Goal: Transaction & Acquisition: Purchase product/service

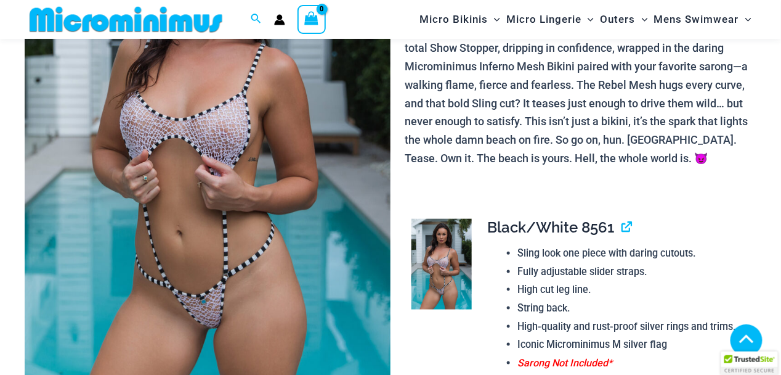
scroll to position [245, 0]
click at [183, 253] on img at bounding box center [208, 141] width 366 height 549
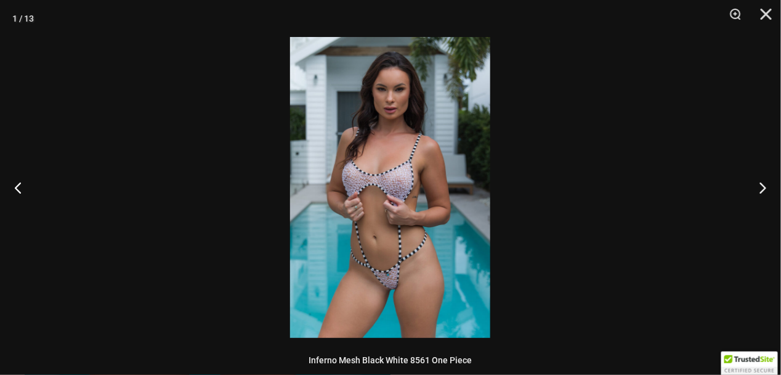
click at [388, 217] on img at bounding box center [390, 187] width 200 height 301
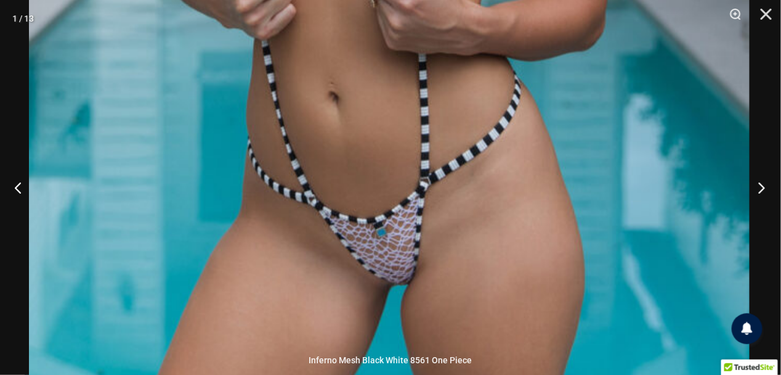
click at [763, 187] on button "Next" at bounding box center [758, 187] width 46 height 62
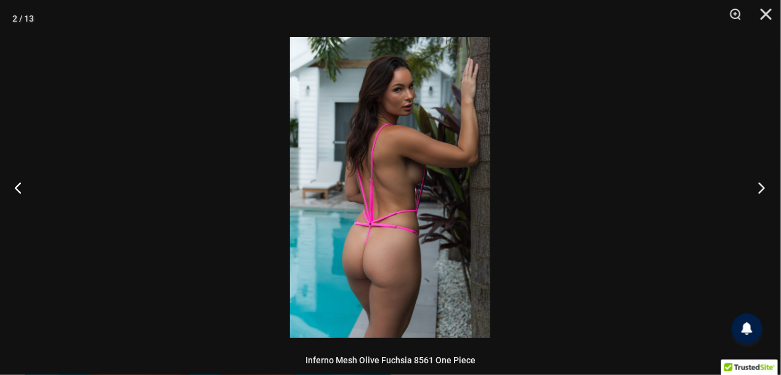
click at [763, 187] on button "Next" at bounding box center [758, 187] width 46 height 62
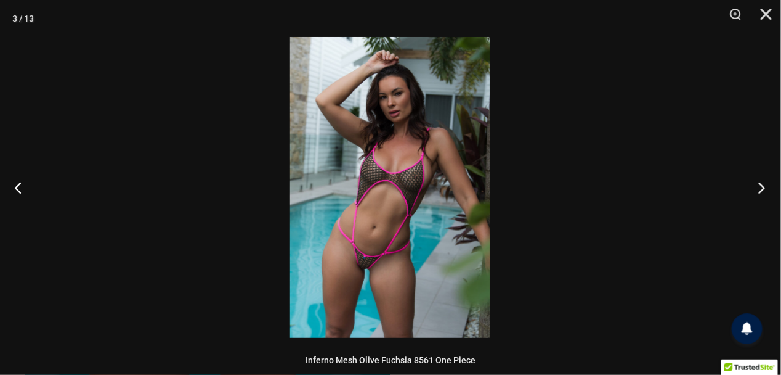
click at [763, 187] on button "Next" at bounding box center [758, 187] width 46 height 62
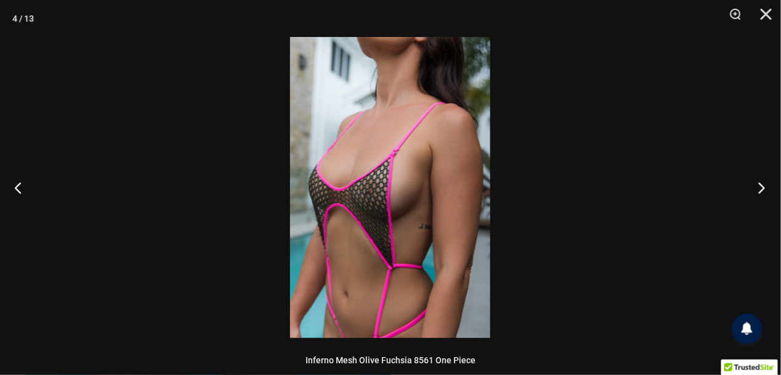
click at [763, 187] on button "Next" at bounding box center [758, 187] width 46 height 62
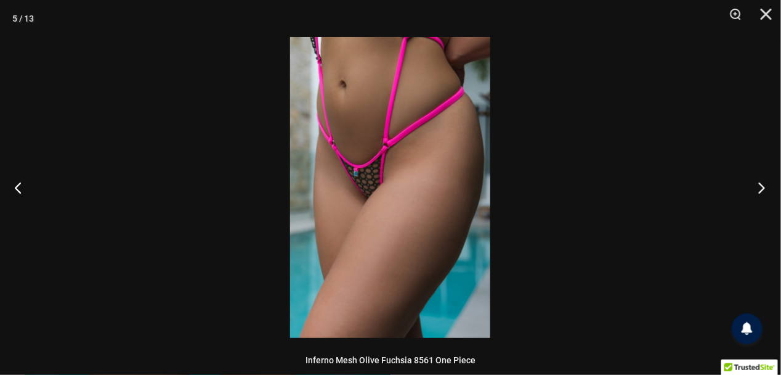
click at [763, 187] on button "Next" at bounding box center [758, 187] width 46 height 62
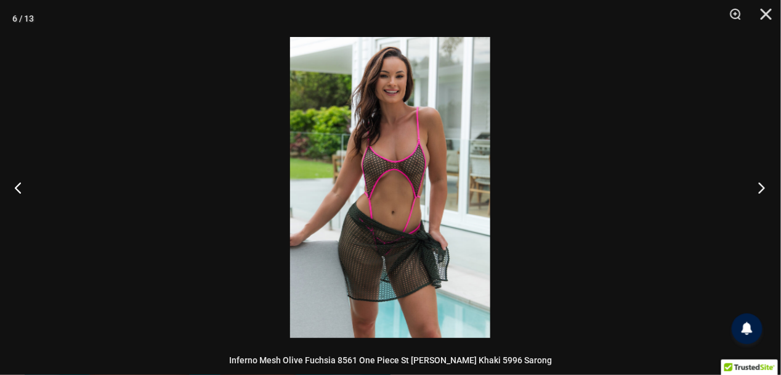
click at [763, 187] on button "Next" at bounding box center [758, 187] width 46 height 62
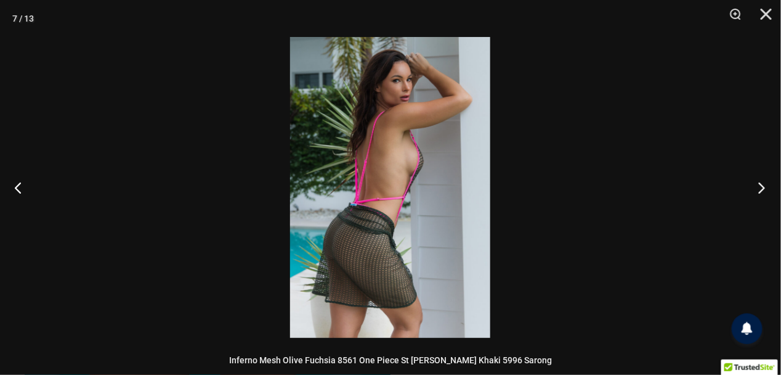
click at [763, 187] on button "Next" at bounding box center [758, 187] width 46 height 62
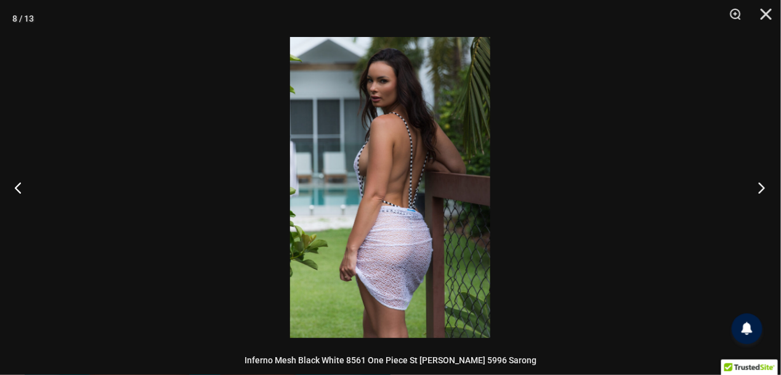
click at [763, 187] on button "Next" at bounding box center [758, 187] width 46 height 62
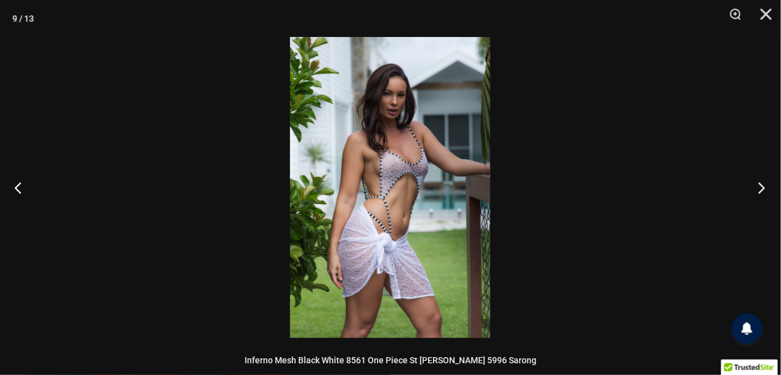
click at [763, 187] on button "Next" at bounding box center [758, 187] width 46 height 62
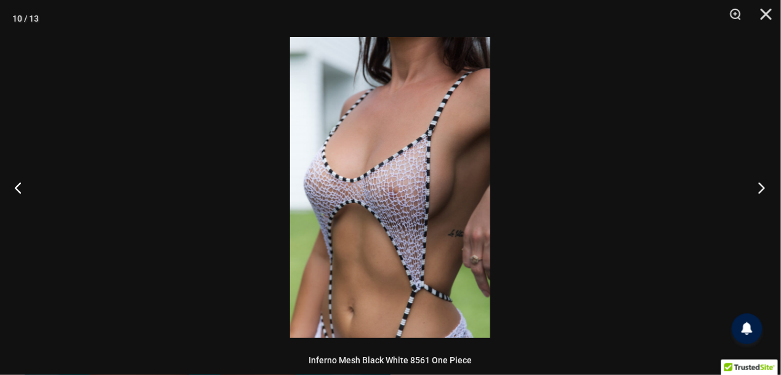
click at [763, 187] on button "Next" at bounding box center [758, 187] width 46 height 62
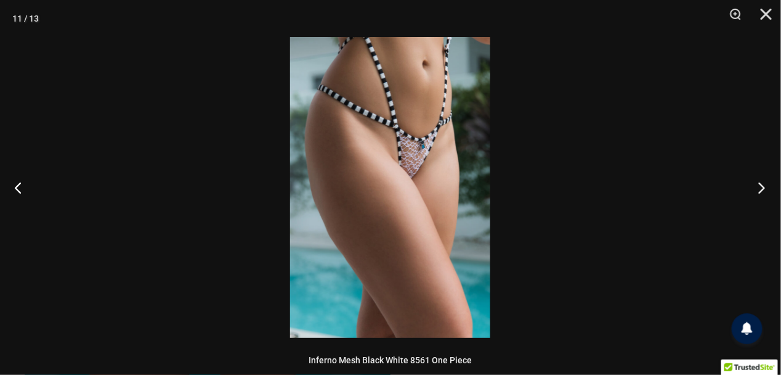
click at [763, 187] on button "Next" at bounding box center [758, 187] width 46 height 62
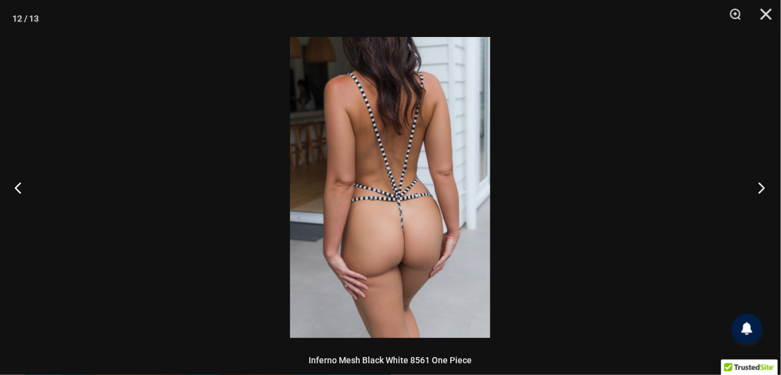
click at [763, 187] on button "Next" at bounding box center [758, 187] width 46 height 62
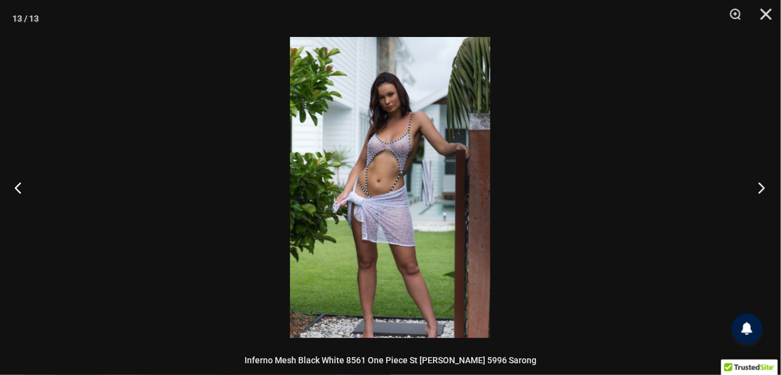
click at [763, 187] on button "Next" at bounding box center [758, 187] width 46 height 62
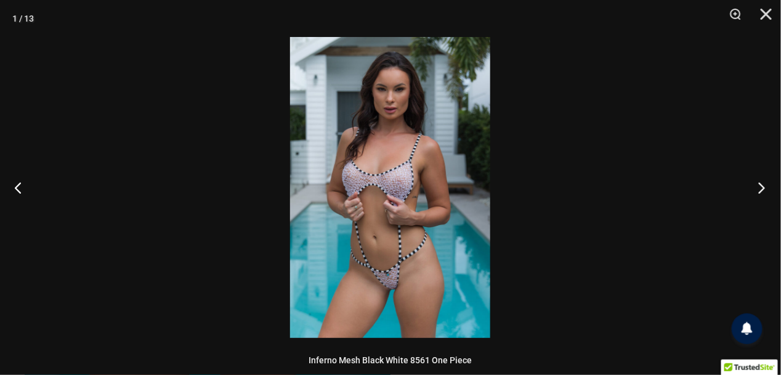
click at [763, 187] on button "Next" at bounding box center [758, 187] width 46 height 62
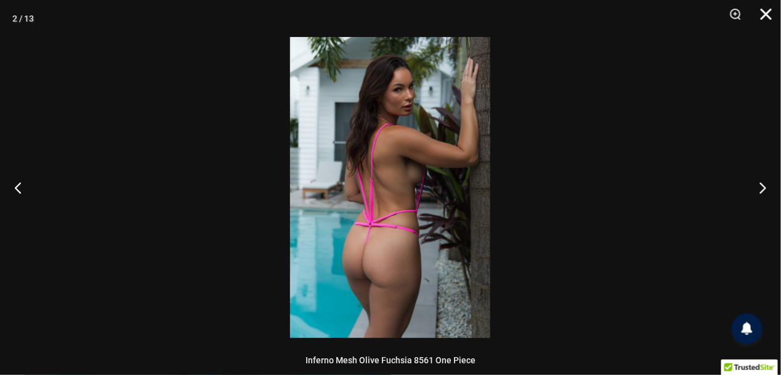
click at [766, 11] on button "Close" at bounding box center [762, 18] width 31 height 37
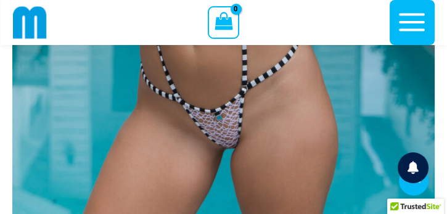
scroll to position [476, 0]
drag, startPoint x: 688, startPoint y: 0, endPoint x: 206, endPoint y: 155, distance: 505.6
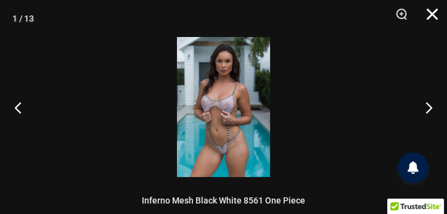
click at [429, 9] on button "Close" at bounding box center [427, 18] width 31 height 37
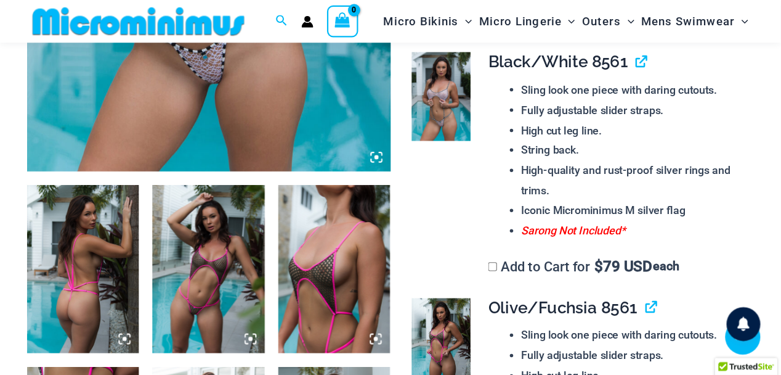
scroll to position [415, 0]
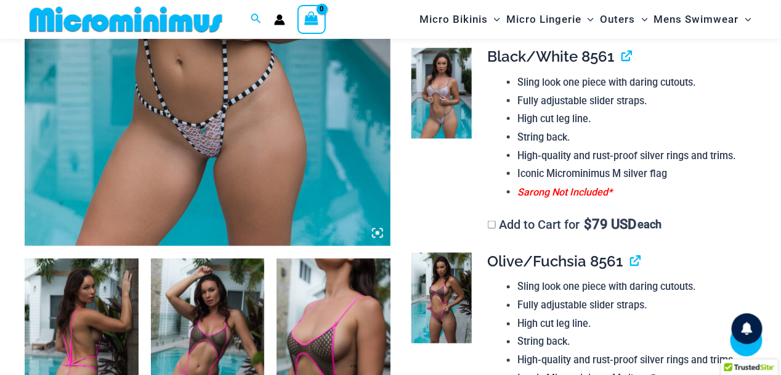
drag, startPoint x: 427, startPoint y: 0, endPoint x: 275, endPoint y: 117, distance: 191.5
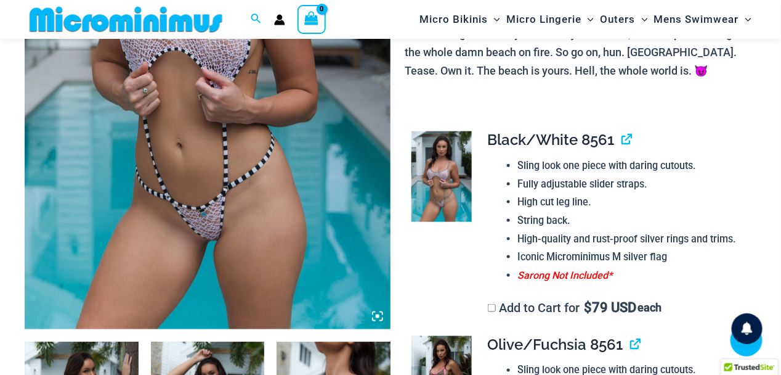
scroll to position [333, 0]
